Goal: Download file/media

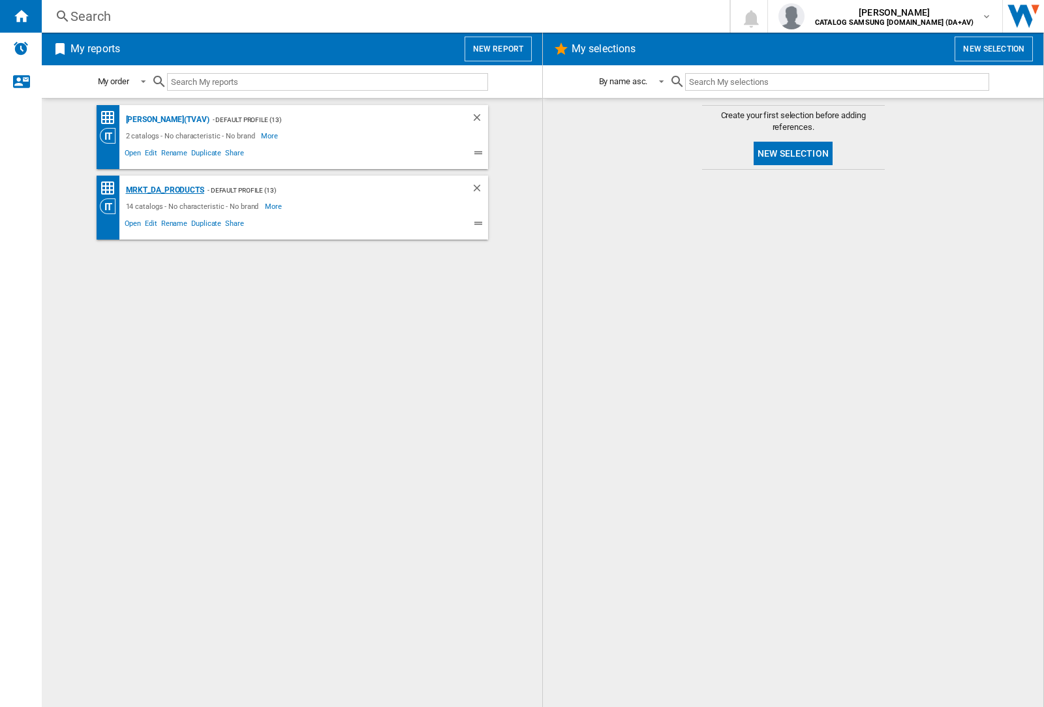
click at [165, 190] on div "MRKT_DA_PRODUCTS" at bounding box center [164, 190] width 82 height 16
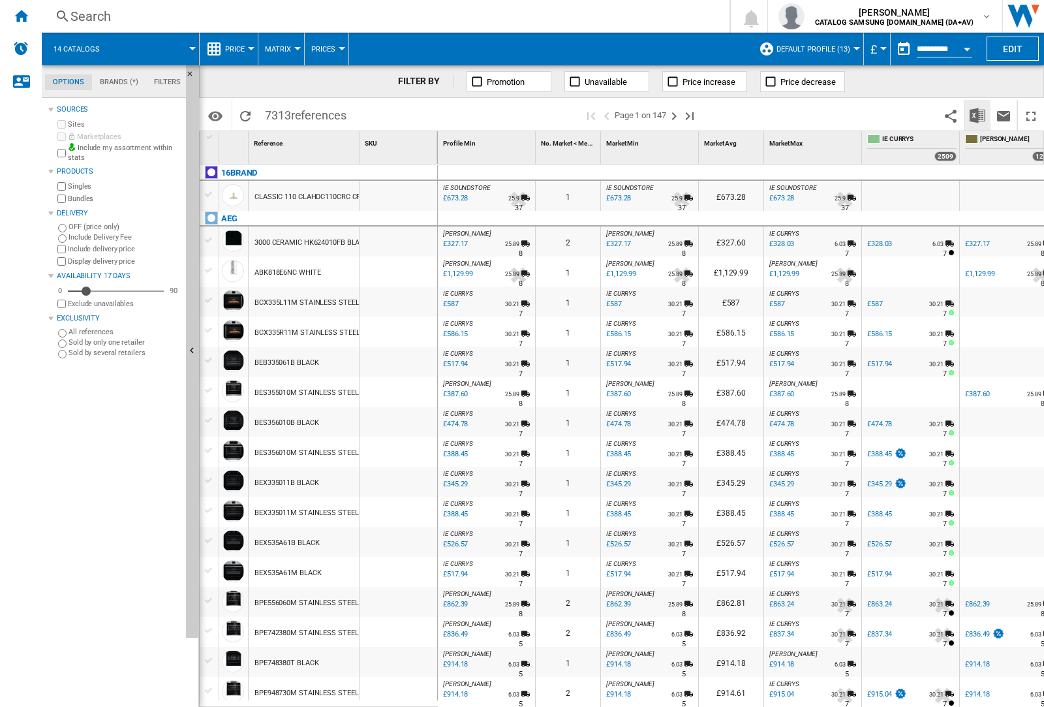
click at [977, 114] on img "Download in Excel" at bounding box center [978, 116] width 16 height 16
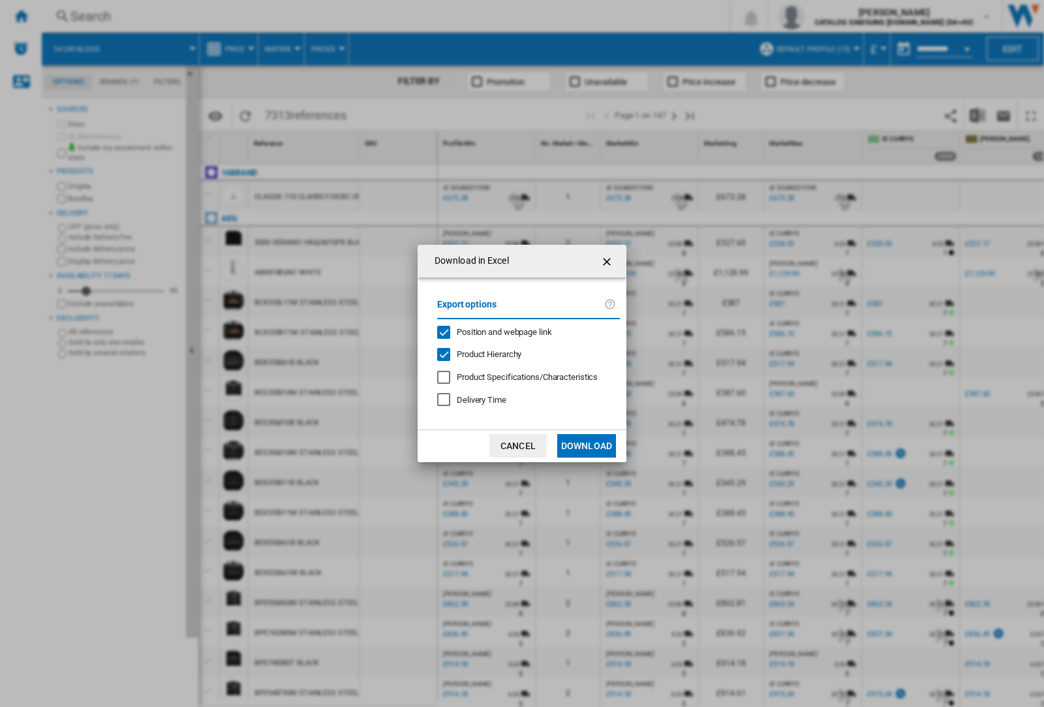
click at [496, 331] on span "Position and webpage link" at bounding box center [504, 332] width 95 height 10
click at [587, 446] on button "Download" at bounding box center [586, 446] width 59 height 24
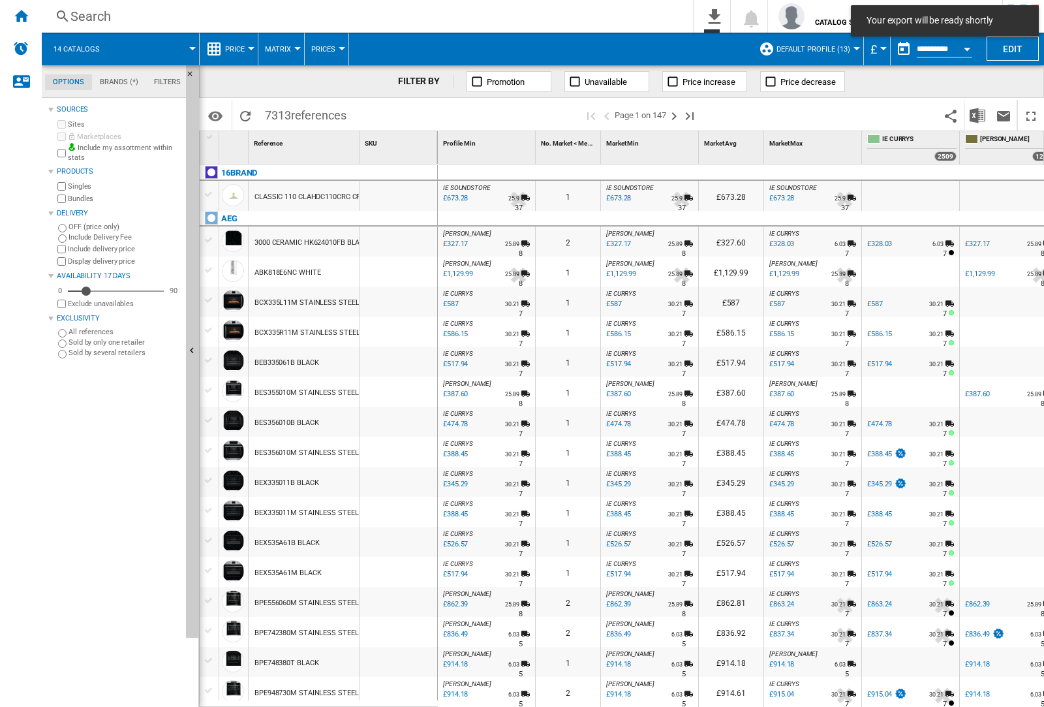
click at [403, 299] on div at bounding box center [399, 302] width 78 height 30
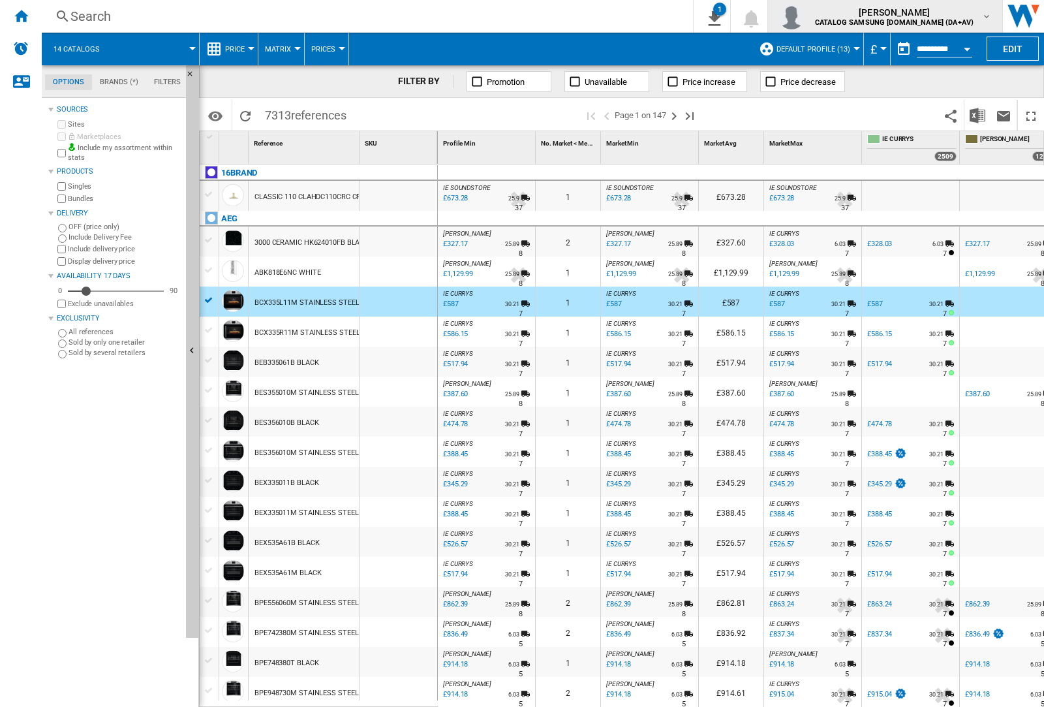
click at [805, 16] on img "button" at bounding box center [792, 16] width 26 height 26
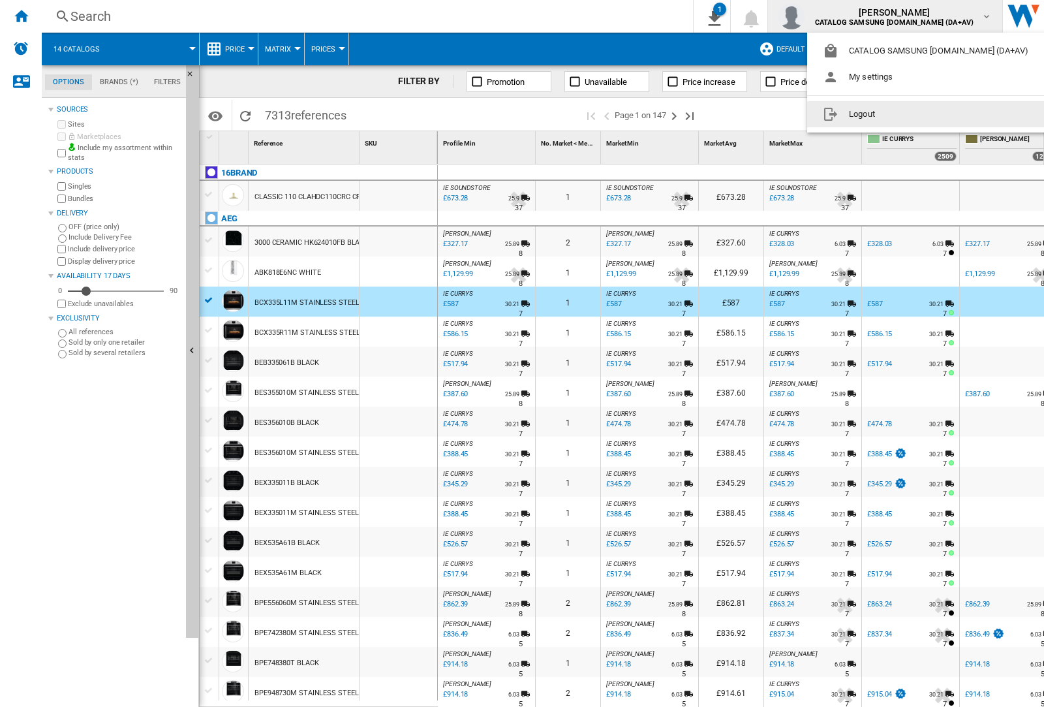
click at [908, 114] on button "Logout" at bounding box center [929, 114] width 242 height 26
